Goal: Task Accomplishment & Management: Use online tool/utility

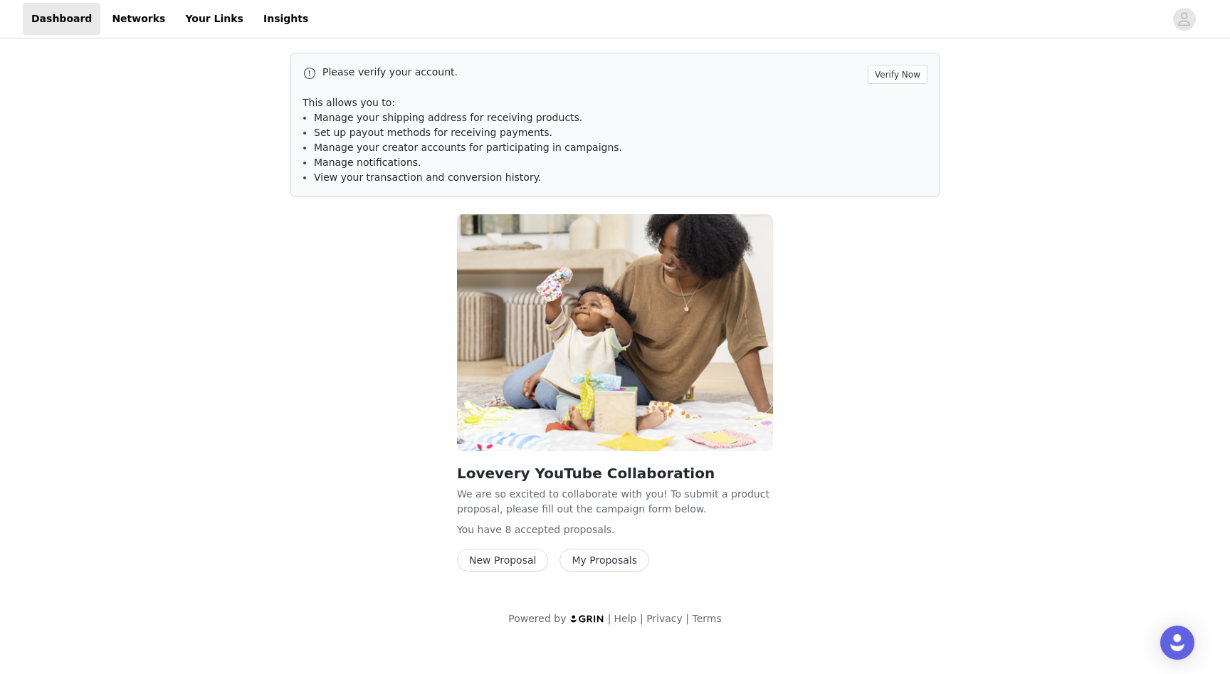
click at [865, 450] on div "Lovevery YouTube Collaboration We are so excited to collaborate with you! To su…" at bounding box center [615, 396] width 666 height 380
click at [606, 565] on button "My Proposals" at bounding box center [604, 560] width 90 height 23
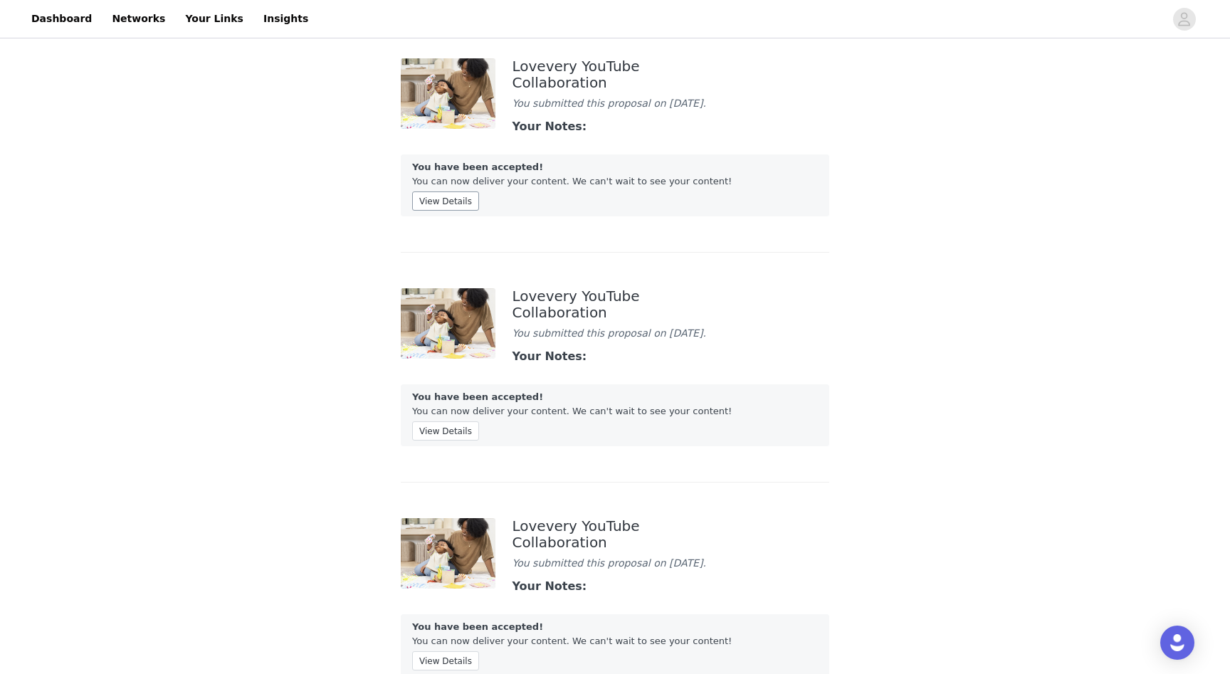
click at [460, 197] on button "View Details" at bounding box center [445, 200] width 67 height 19
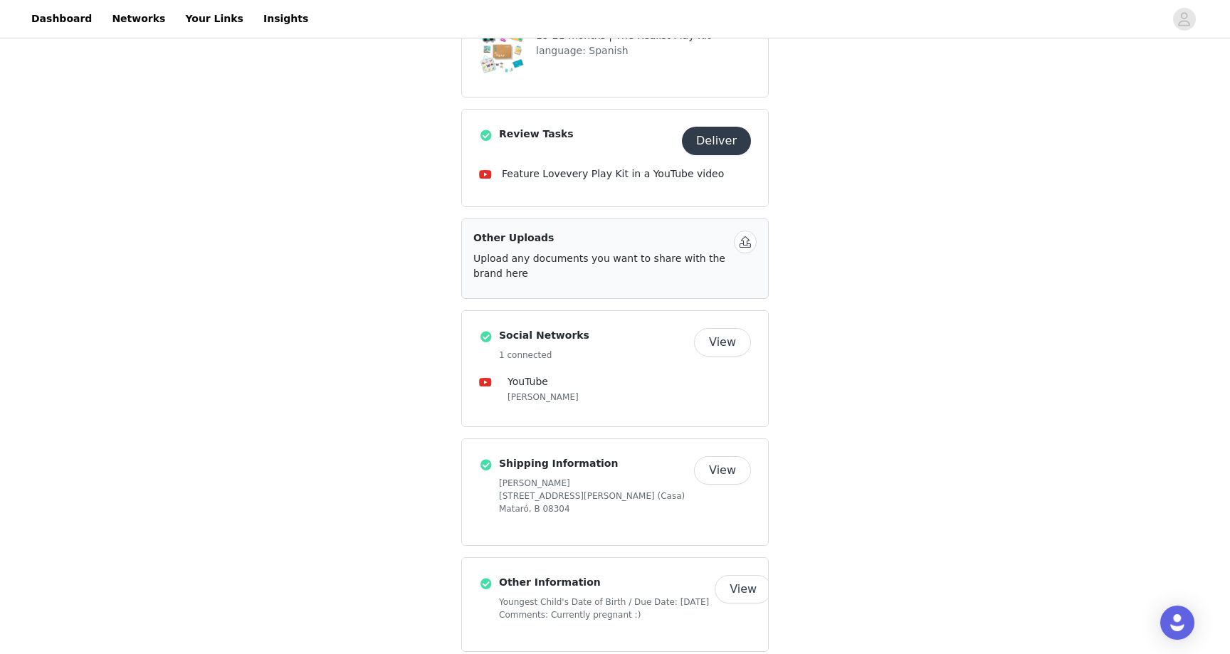
scroll to position [585, 0]
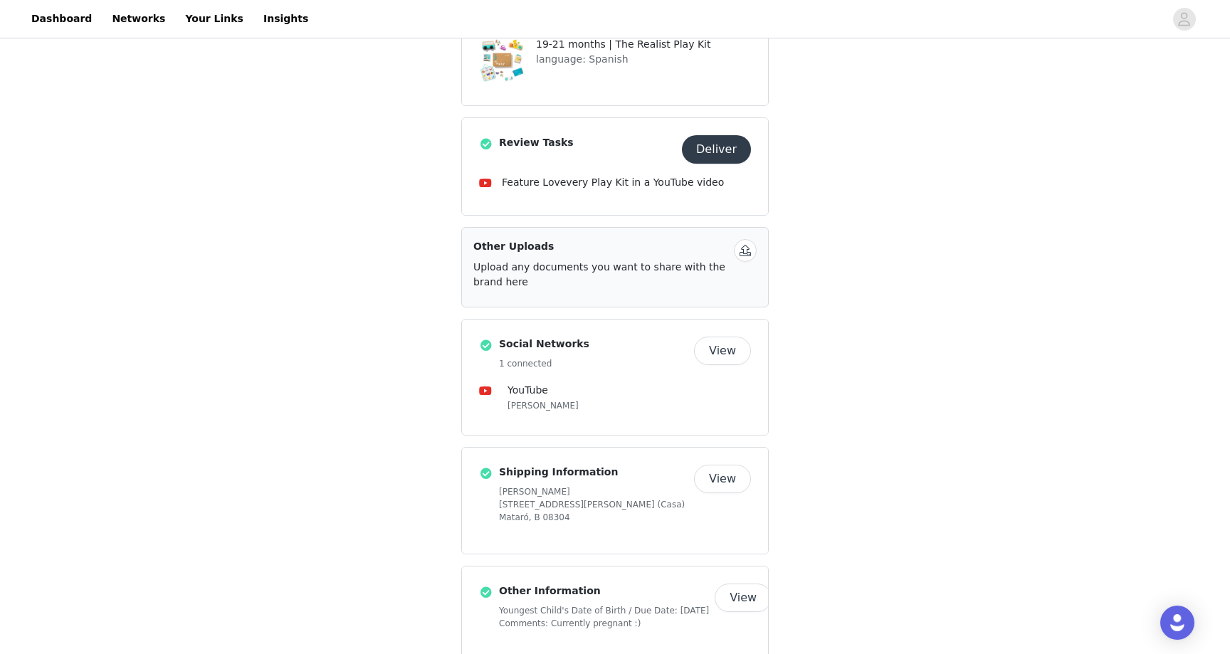
click at [724, 135] on button "Deliver" at bounding box center [716, 149] width 69 height 28
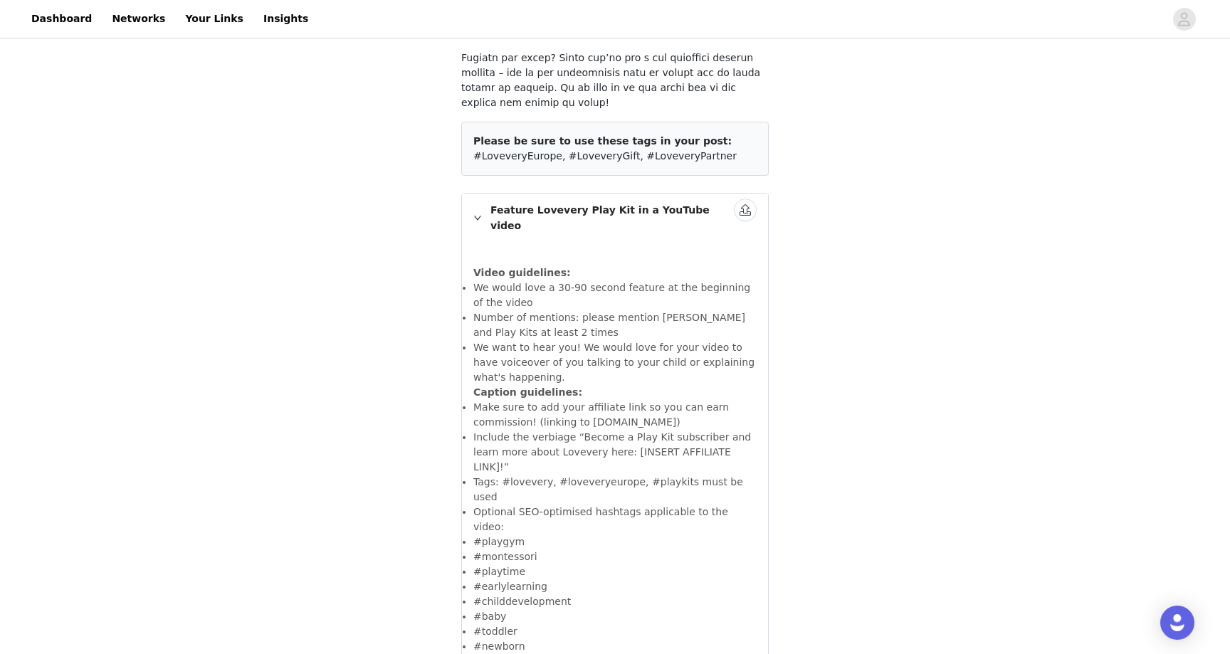
scroll to position [564, 0]
drag, startPoint x: 574, startPoint y: 407, endPoint x: 596, endPoint y: 423, distance: 27.1
click at [596, 431] on li "Include the verbiage “Become a Play Kit subscriber and learn more about Lovever…" at bounding box center [614, 453] width 283 height 45
copy li "Become a Play Kit subscriber and learn more about Lovevery here:"
drag, startPoint x: 502, startPoint y: 437, endPoint x: 671, endPoint y: 433, distance: 169.4
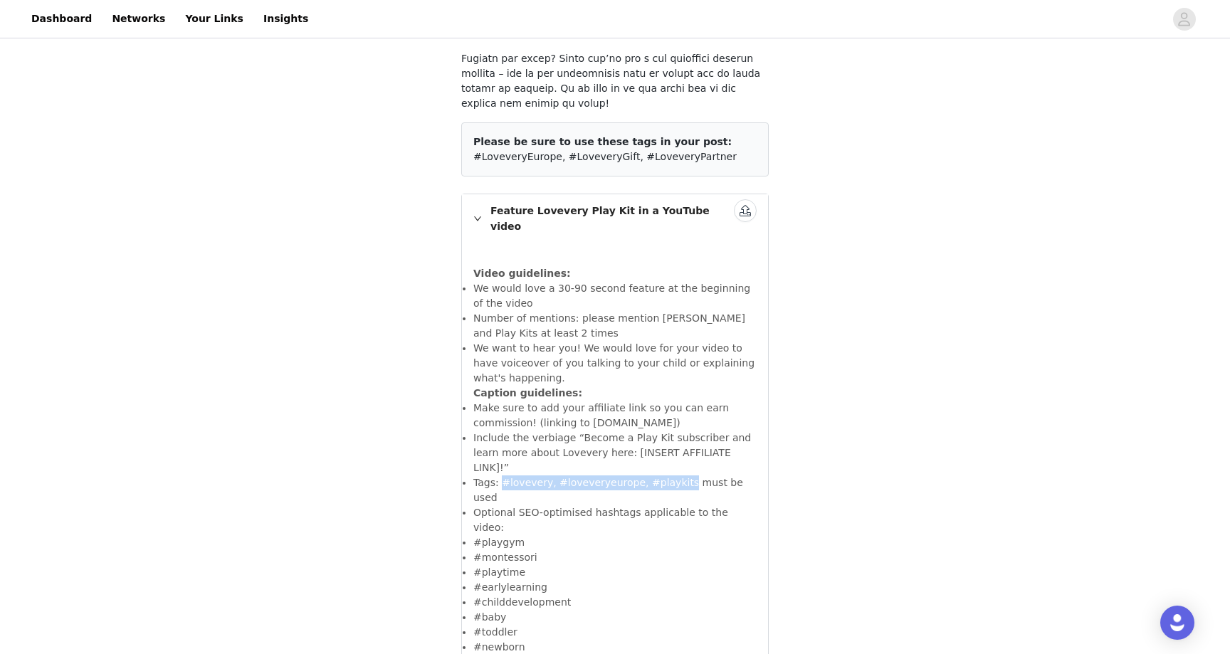
click at [671, 475] on li "Tags: #lovevery, #loveveryeurope, #playkits must be used" at bounding box center [614, 490] width 283 height 30
copy li "#lovevery, #loveveryeurope, #playkits"
click at [841, 463] on div "STEP 3 OF 7 Review Tasks Please be sure to use these tags in your post: #Loveve…" at bounding box center [615, 104] width 1230 height 1253
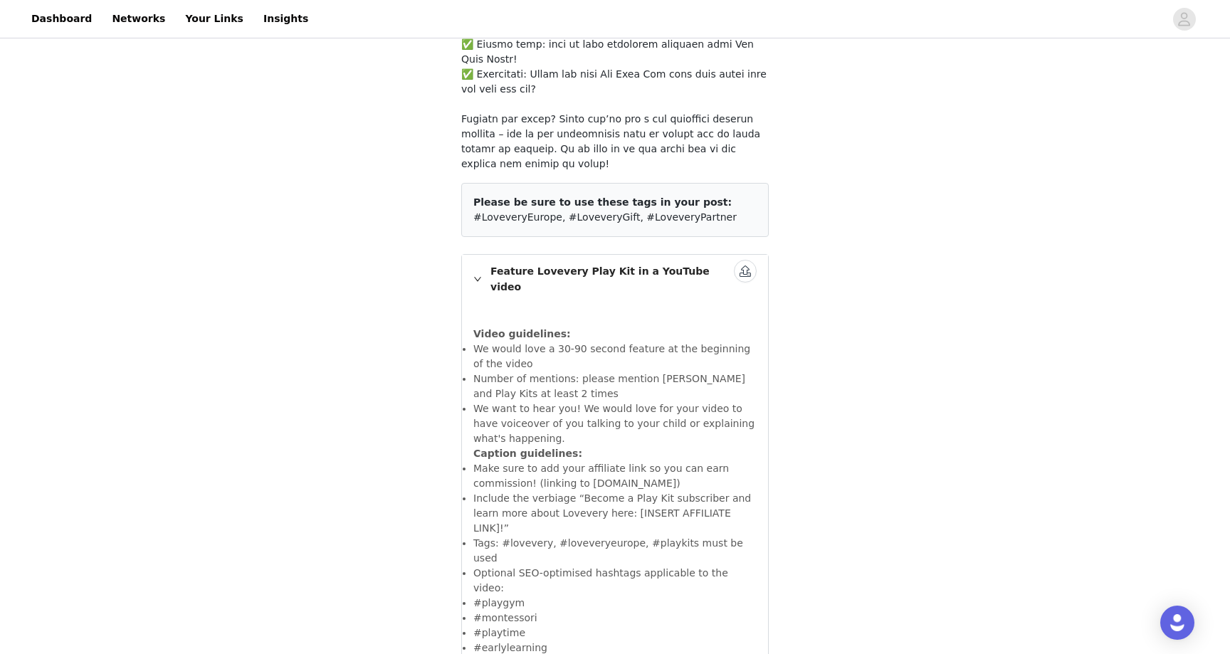
scroll to position [512, 0]
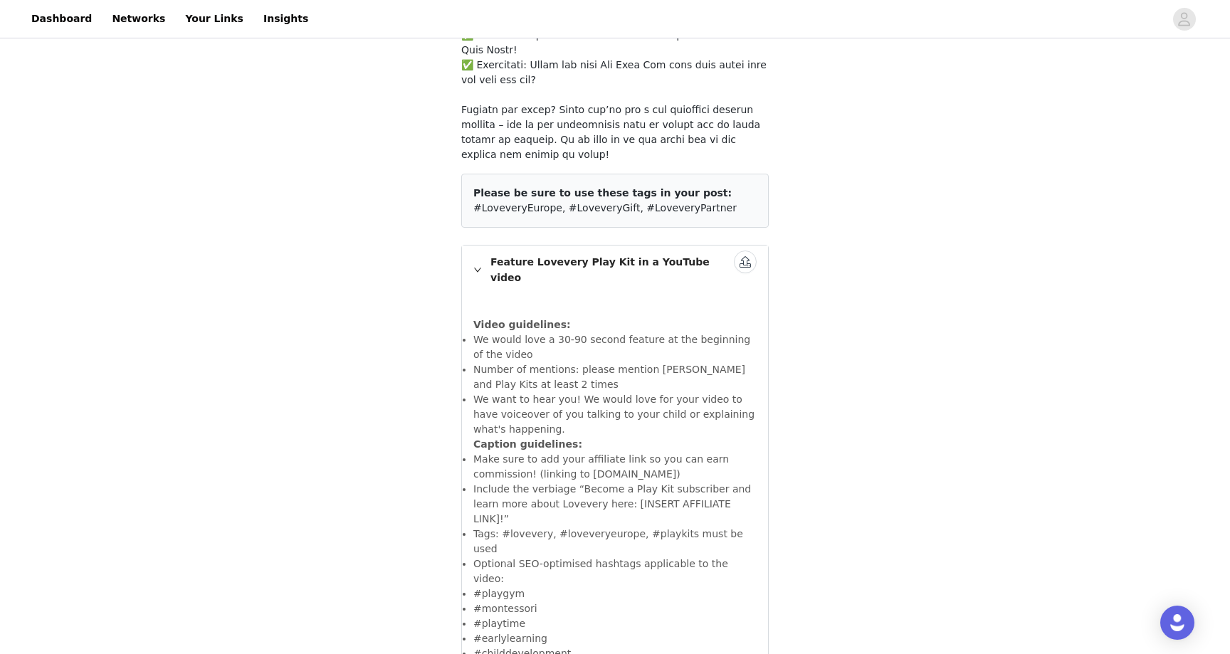
click at [743, 251] on button "button" at bounding box center [745, 262] width 23 height 23
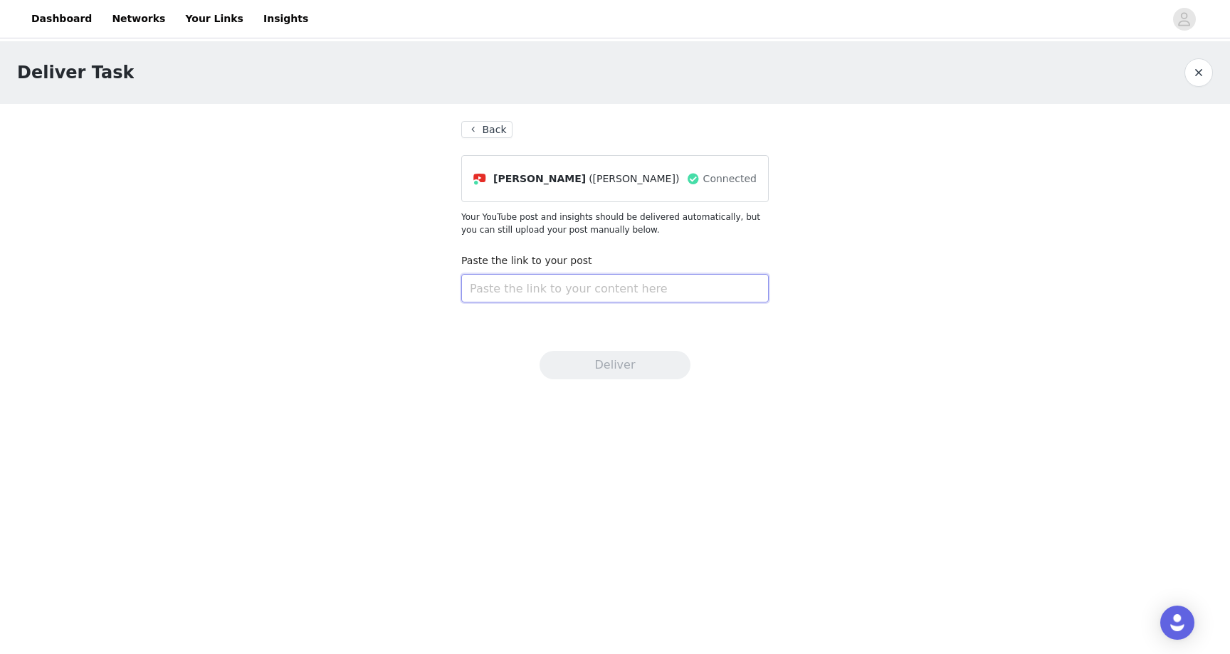
click at [539, 278] on input "text" at bounding box center [614, 288] width 307 height 28
paste input "https://youtu.be/Pl5M3y7952o"
type input "https://youtu.be/Pl5M3y7952o"
click at [643, 368] on button "Deliver" at bounding box center [614, 365] width 151 height 28
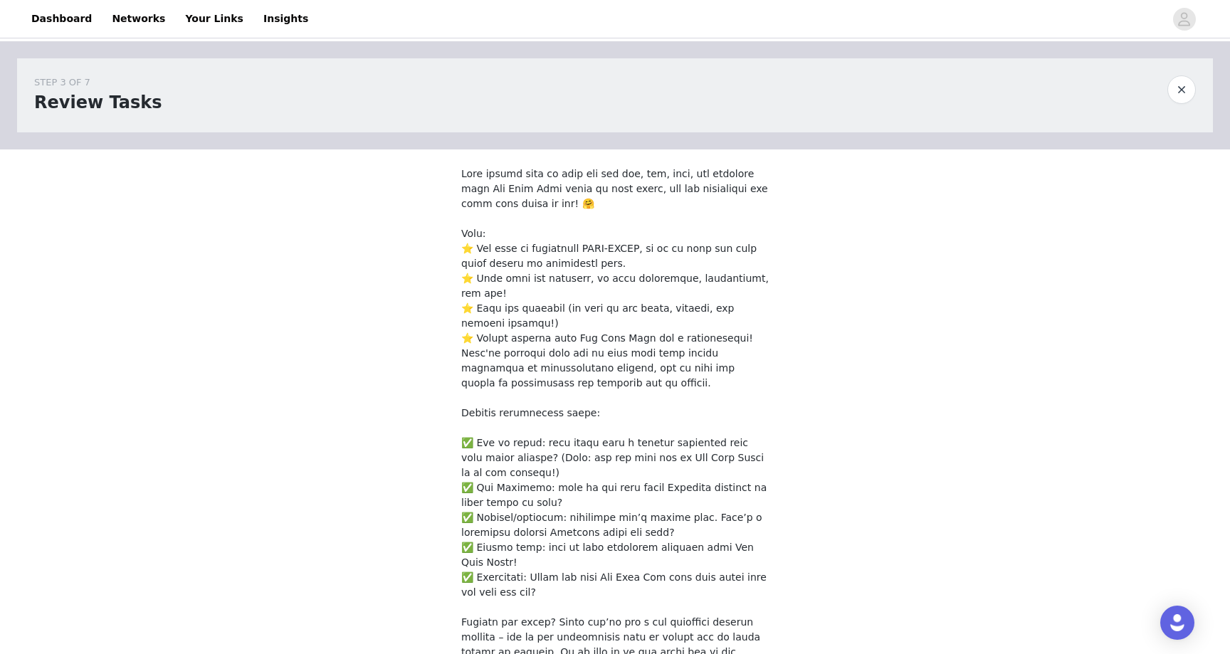
click at [1184, 96] on button "button" at bounding box center [1181, 89] width 28 height 28
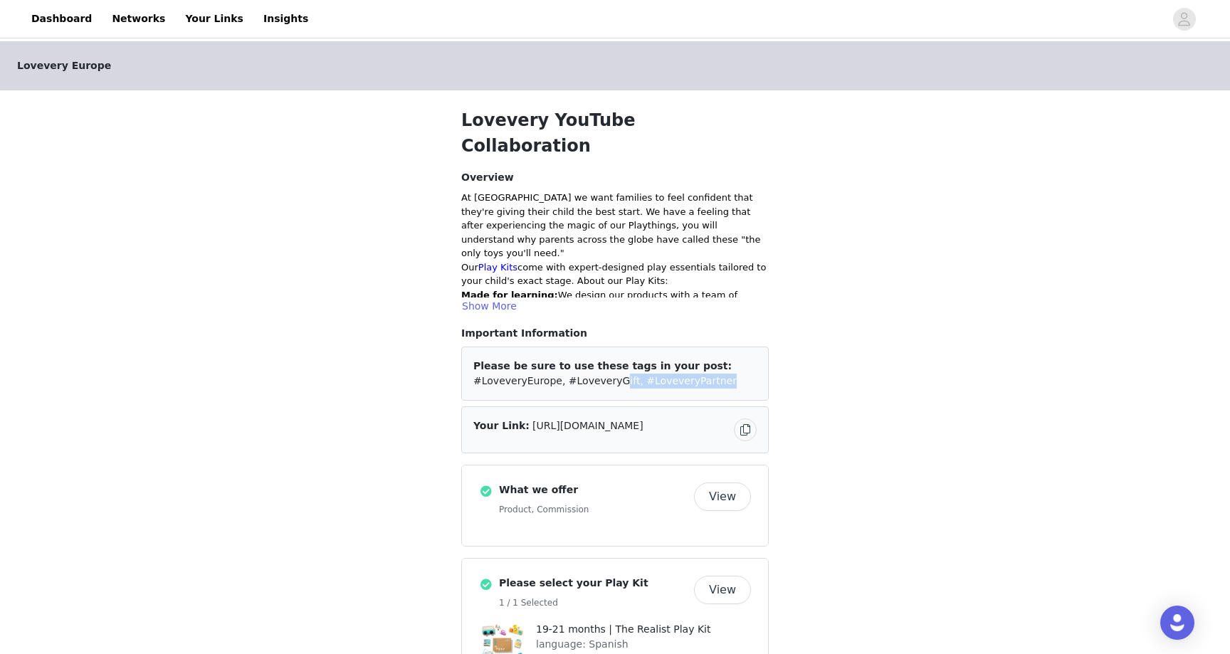
drag, startPoint x: 712, startPoint y: 356, endPoint x: 624, endPoint y: 352, distance: 87.6
click at [621, 359] on div "Please be sure to use these tags in your post: #LoveveryEurope, #LoveveryGift, …" at bounding box center [614, 374] width 283 height 30
click at [624, 375] on span "#LoveveryEurope, #LoveveryGift, #LoveveryPartner" at bounding box center [604, 380] width 263 height 11
